Goal: Task Accomplishment & Management: Use online tool/utility

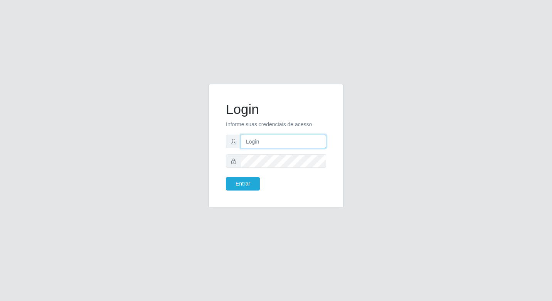
type input "elyda@quaresma"
click at [235, 200] on div "Login Informe suas credenciais de acesso elyda@quaresma Entrar" at bounding box center [276, 146] width 135 height 124
click at [237, 186] on button "Entrar" at bounding box center [243, 183] width 34 height 13
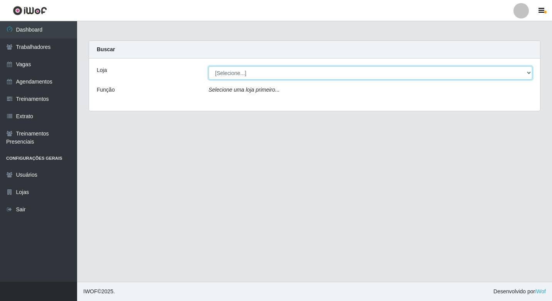
click at [228, 76] on select "[Selecione...] Super Quaresma Hortifruti" at bounding box center [371, 72] width 324 height 13
select select "511"
click at [209, 66] on select "[Selecione...] Super Quaresma Hortifruti" at bounding box center [371, 72] width 324 height 13
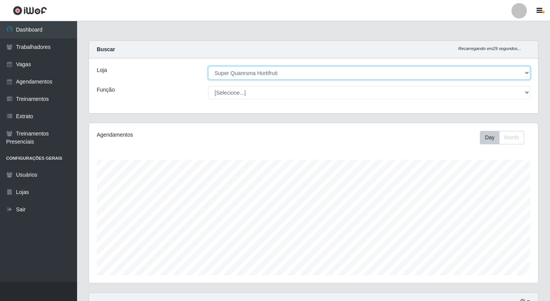
scroll to position [160, 449]
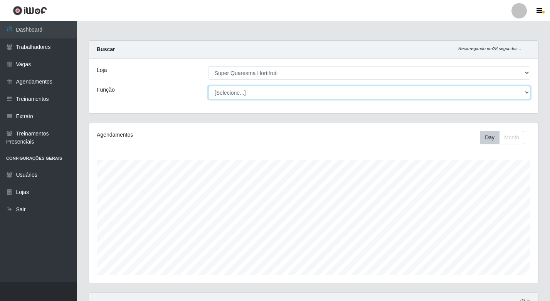
click at [228, 92] on select "[Selecione...] ASG ASG + ASG ++ Operador de Caixa Operador de Caixa + Operador …" at bounding box center [369, 92] width 322 height 13
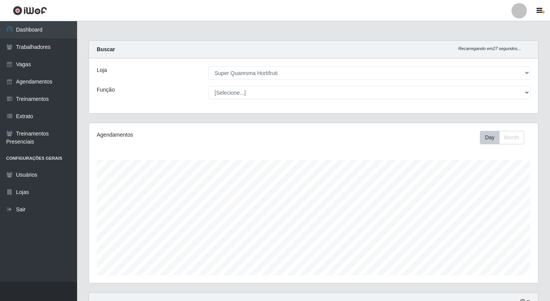
click at [182, 108] on div "Loja [Selecione...] Super Quaresma Hortifruti Função [Selecione...] ASG ASG + A…" at bounding box center [313, 86] width 449 height 55
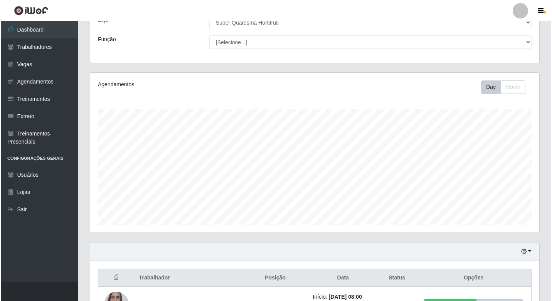
scroll to position [108, 0]
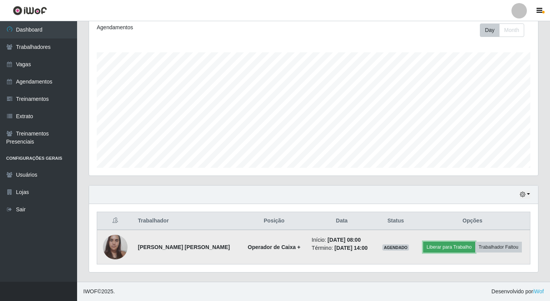
click at [435, 248] on button "Liberar para Trabalho" at bounding box center [449, 247] width 52 height 11
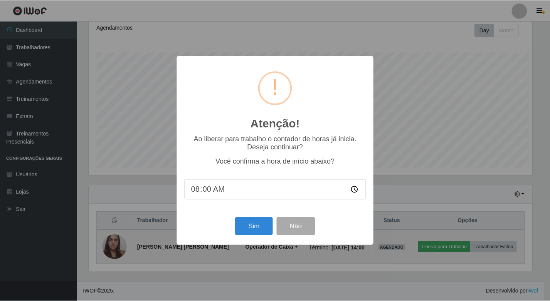
scroll to position [160, 445]
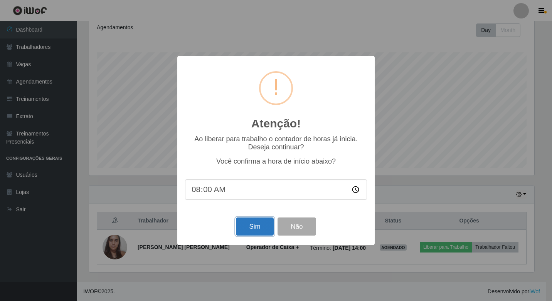
click at [244, 228] on button "Sim" at bounding box center [254, 227] width 37 height 18
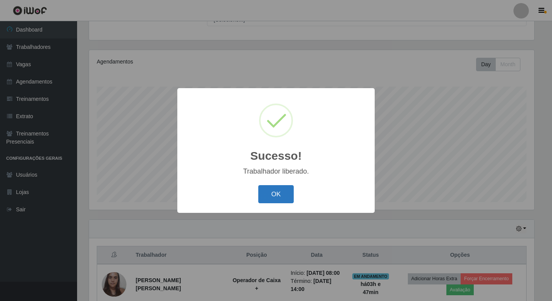
click at [279, 191] on button "OK" at bounding box center [276, 194] width 36 height 18
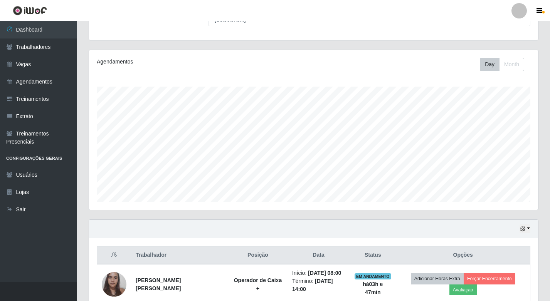
scroll to position [108, 0]
